Goal: Information Seeking & Learning: Learn about a topic

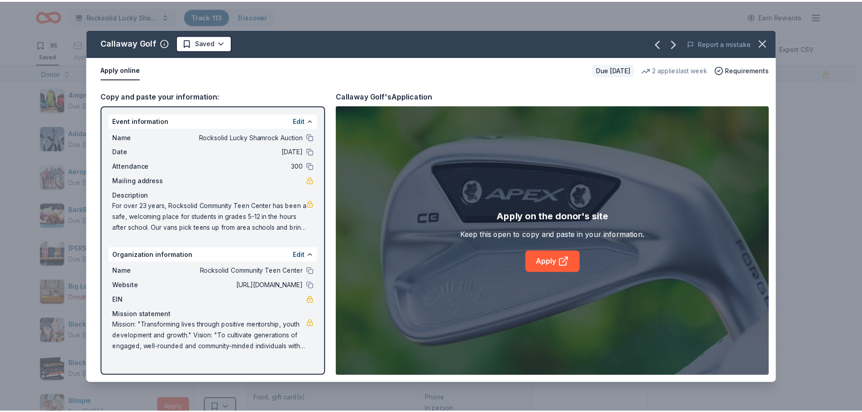
scroll to position [272, 0]
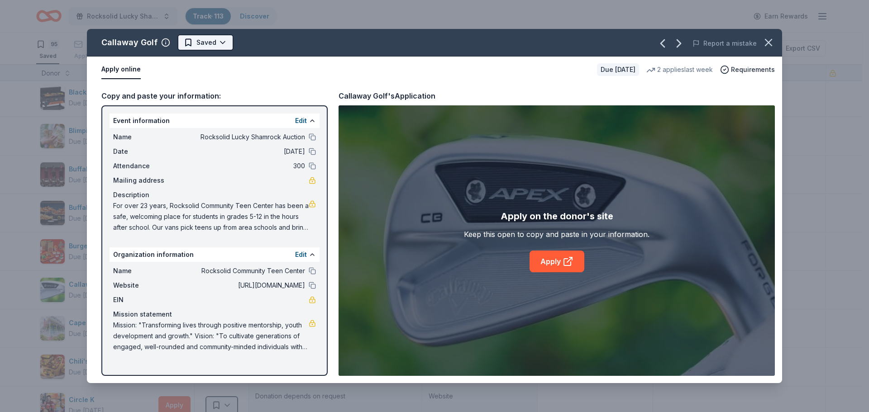
click at [223, 41] on html "Rocksolid Lucky Shamrock Auction Track · 113 Discover Earn Rewards 95 Saved 16 …" at bounding box center [434, 206] width 869 height 412
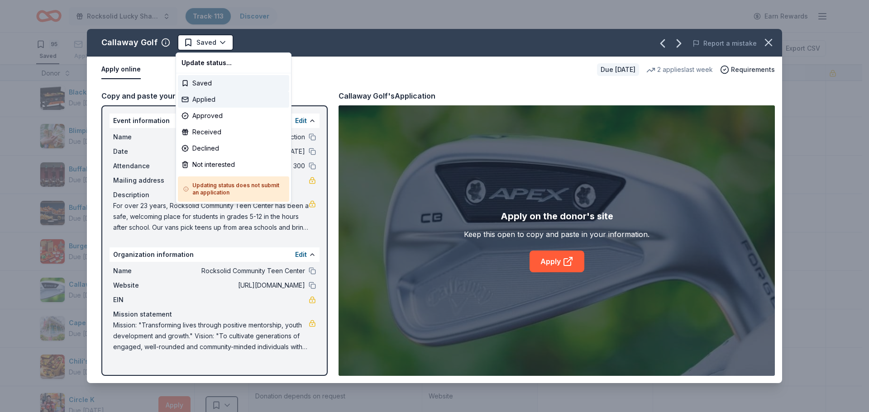
click at [205, 103] on div "Applied" at bounding box center [233, 99] width 111 height 16
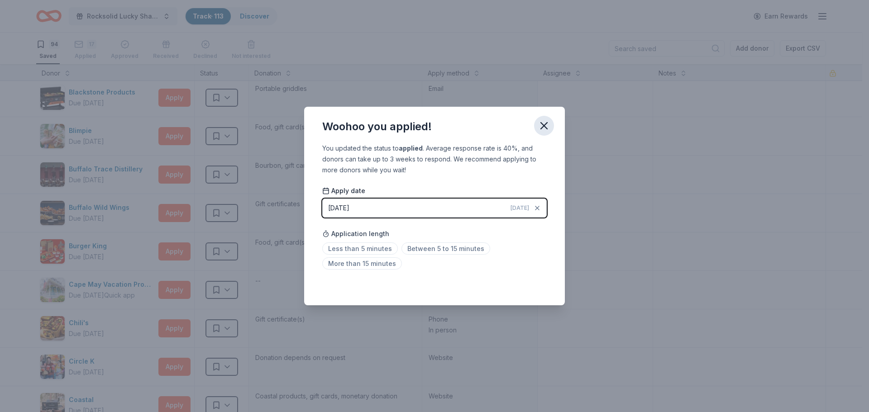
click at [545, 128] on icon "button" at bounding box center [544, 125] width 13 height 13
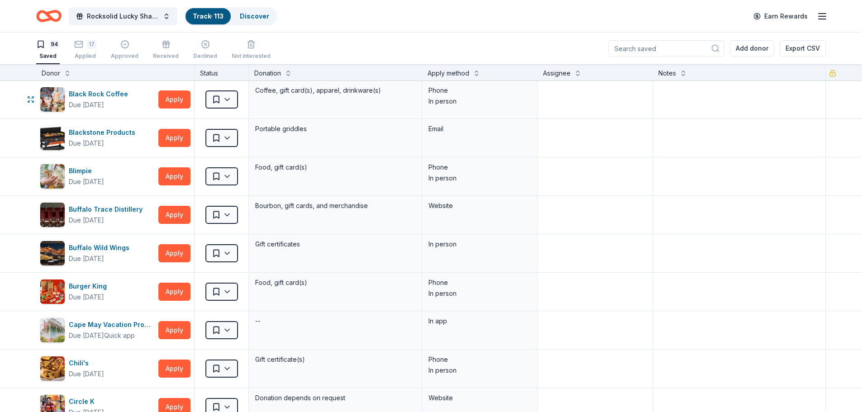
scroll to position [226, 0]
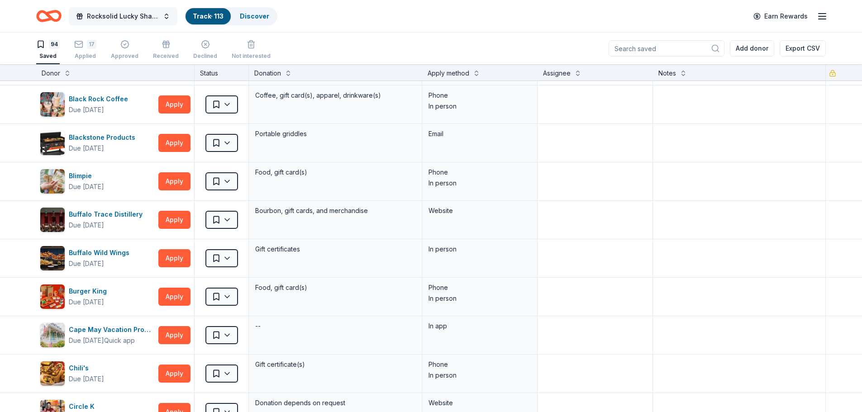
click at [100, 14] on span "Rocksolid Lucky Shamrock Auction" at bounding box center [123, 16] width 72 height 11
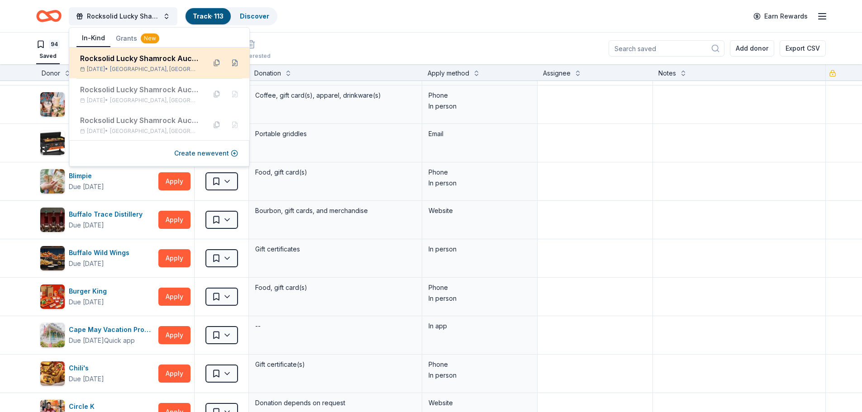
click at [102, 59] on div "Rocksolid Lucky Shamrock Auction" at bounding box center [139, 58] width 119 height 11
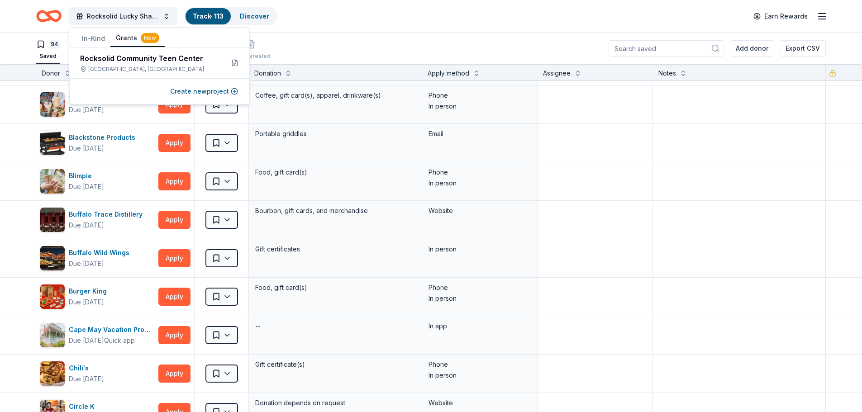
click at [122, 38] on button "Grants New" at bounding box center [137, 38] width 54 height 17
click at [123, 38] on button "Grants New" at bounding box center [137, 38] width 54 height 17
click at [53, 18] on icon "Home" at bounding box center [48, 15] width 25 height 21
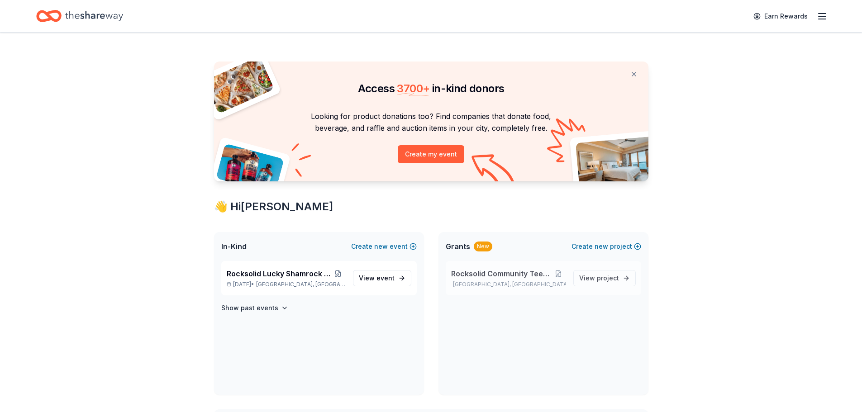
click at [516, 276] on span "Rocksolid Community Teen Center" at bounding box center [501, 273] width 100 height 11
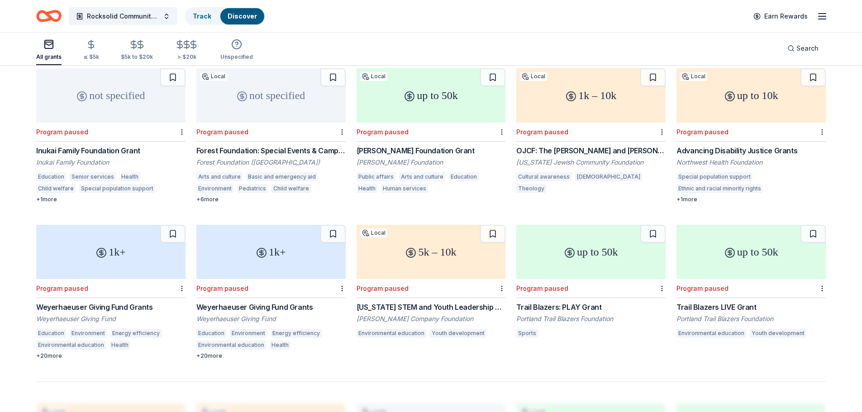
scroll to position [407, 0]
click at [94, 53] on div "≤ $5k" at bounding box center [91, 49] width 16 height 21
